Goal: Book appointment/travel/reservation

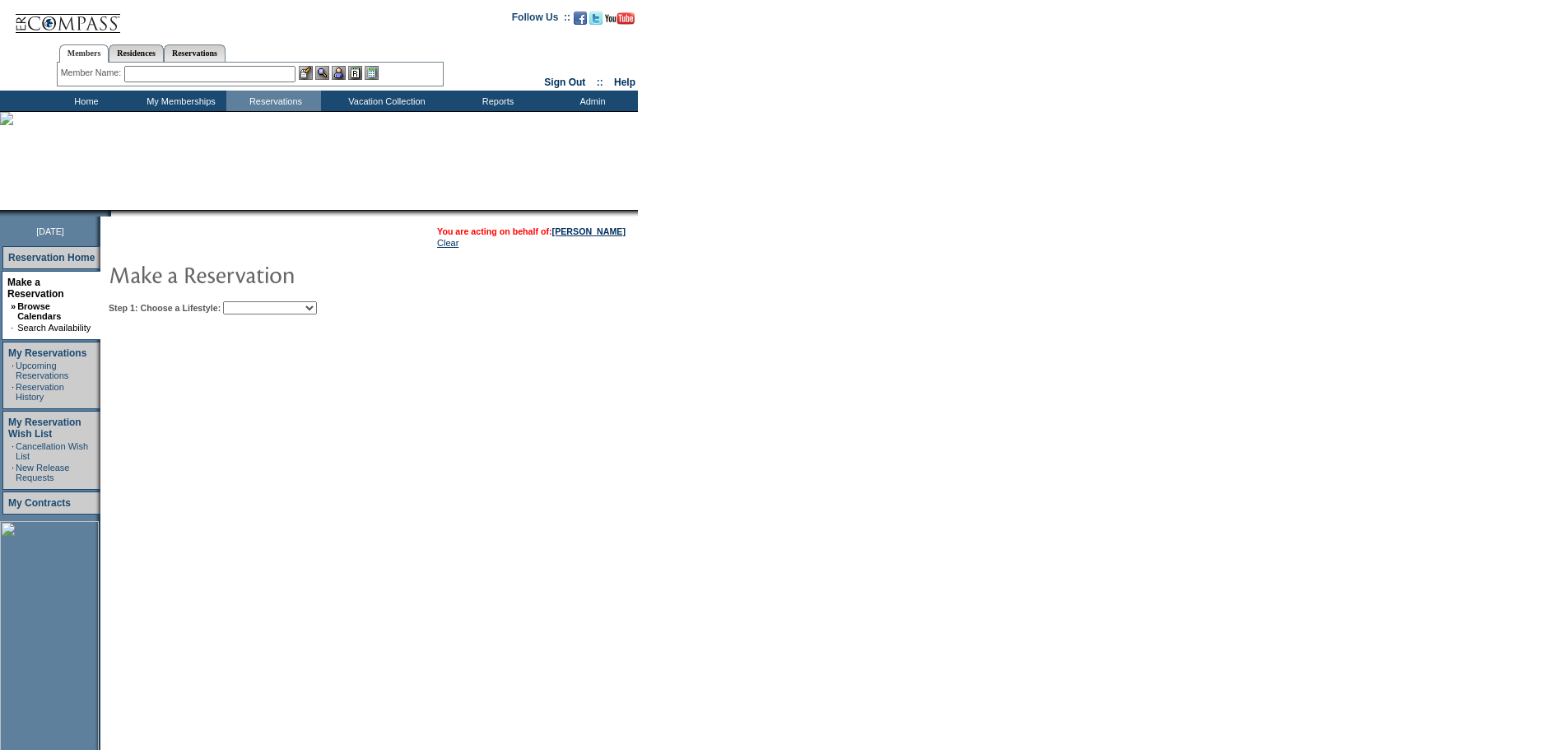
click at [316, 307] on select "Beach Leisure Metropolitan Mountain OIAL for Adventure OIAL for Couples OIAL fo…" at bounding box center [270, 308] width 94 height 13
select select "Beach"
click at [251, 303] on select "Beach Leisure Metropolitan Mountain OIAL for Adventure OIAL for Couples OIAL fo…" at bounding box center [270, 308] width 94 height 13
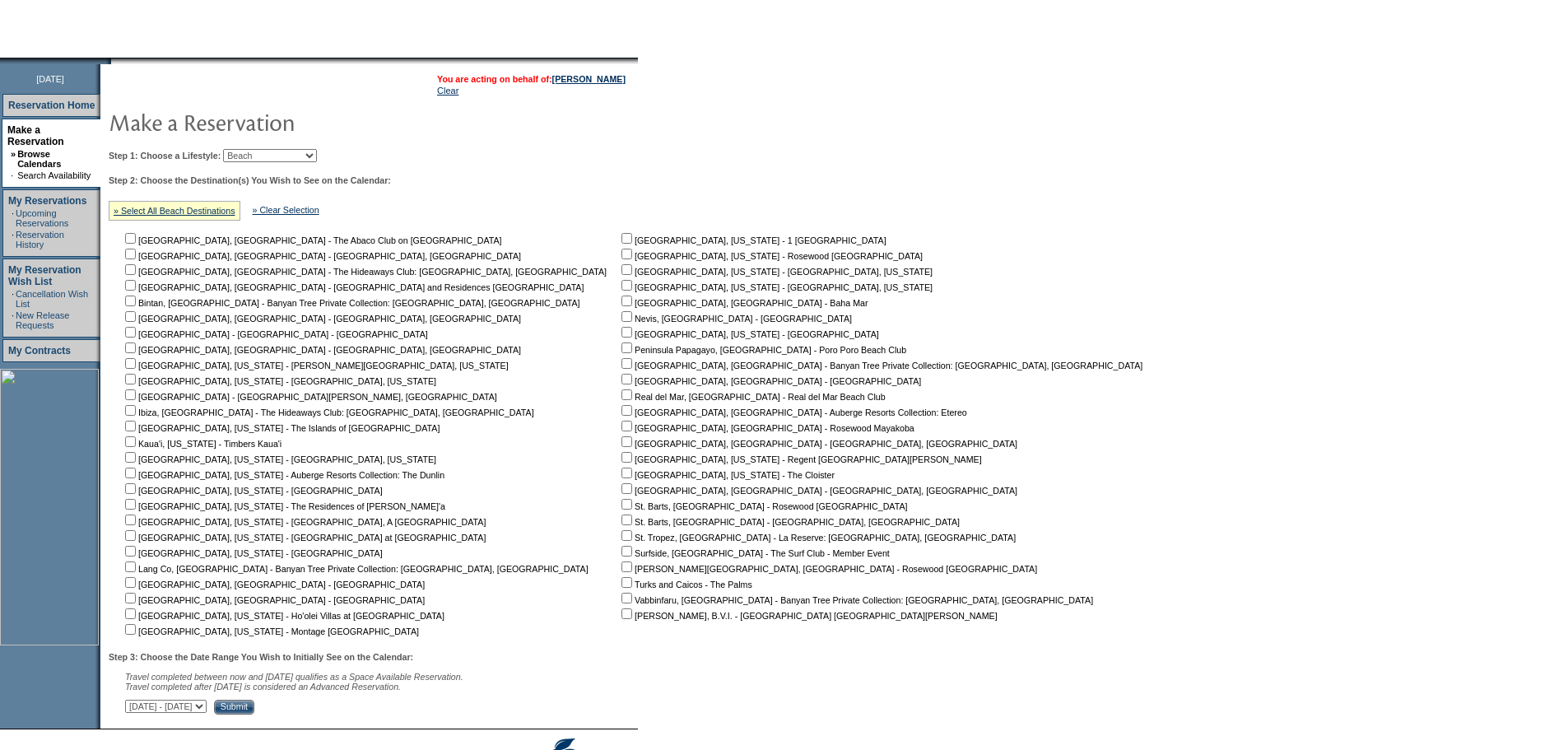
scroll to position [165, 0]
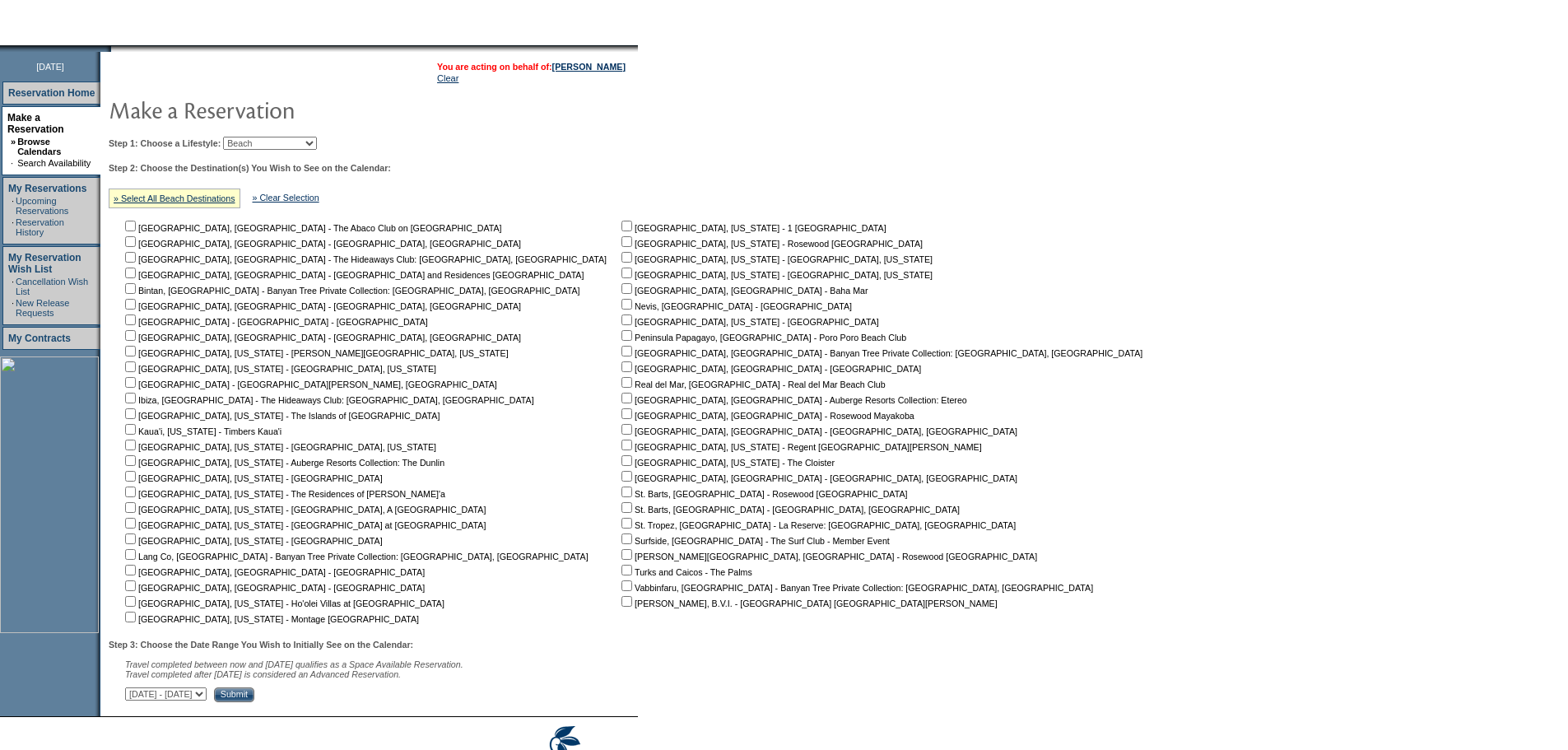
click at [621, 341] on input "checkbox" at bounding box center [626, 335] width 11 height 11
checkbox input "true"
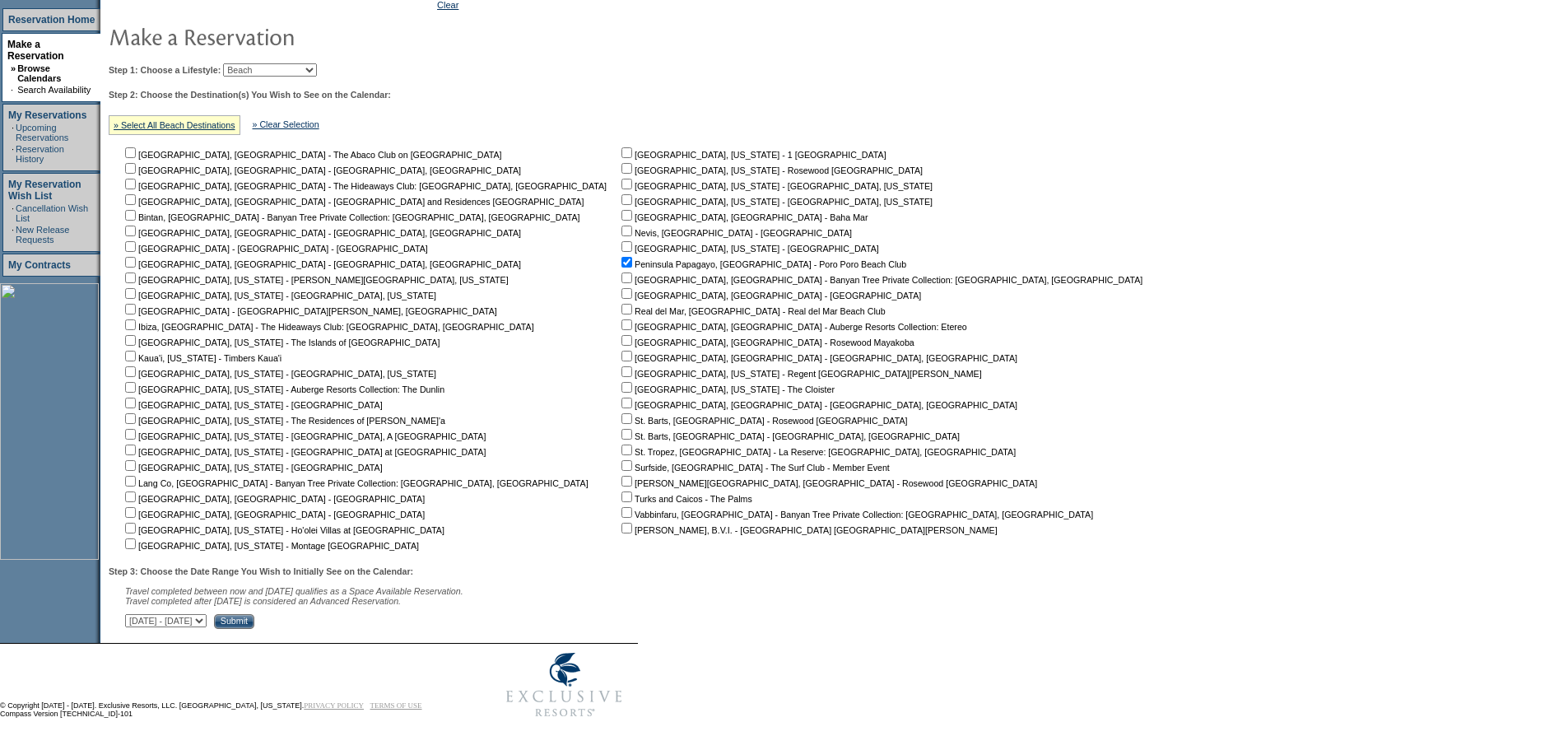
scroll to position [249, 0]
click at [207, 618] on select "[DATE] - [DATE] [DATE] - [DATE] [DATE] - [DATE] [DATE] - [DATE] [DATE] - [DATE]…" at bounding box center [165, 621] width 81 height 13
select select "[DATE]|[DATE]"
click at [134, 614] on select "[DATE] - [DATE] [DATE] - [DATE] [DATE] - [DATE] [DATE] - [DATE] [DATE] - [DATE]…" at bounding box center [165, 621] width 81 height 13
click at [254, 614] on input "Submit" at bounding box center [234, 621] width 40 height 14
